Goal: Information Seeking & Learning: Learn about a topic

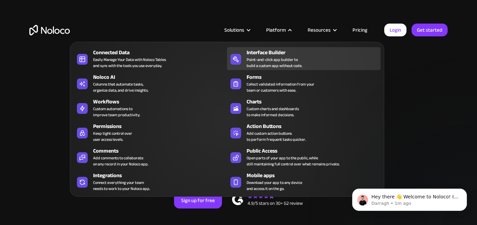
click at [284, 61] on div "Point-and-click app builder to build a custom app without code." at bounding box center [275, 63] width 56 height 12
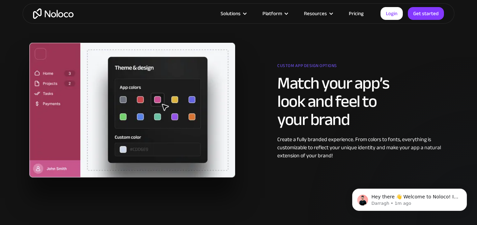
scroll to position [600, 0]
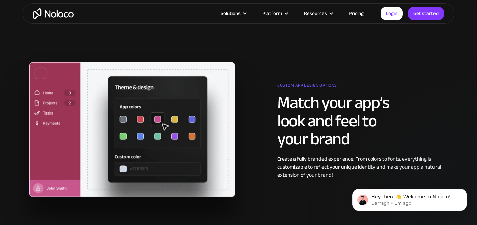
click at [355, 11] on link "Pricing" at bounding box center [356, 13] width 32 height 9
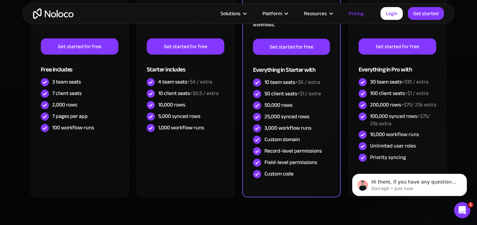
scroll to position [168, 0]
